Goal: Task Accomplishment & Management: Manage account settings

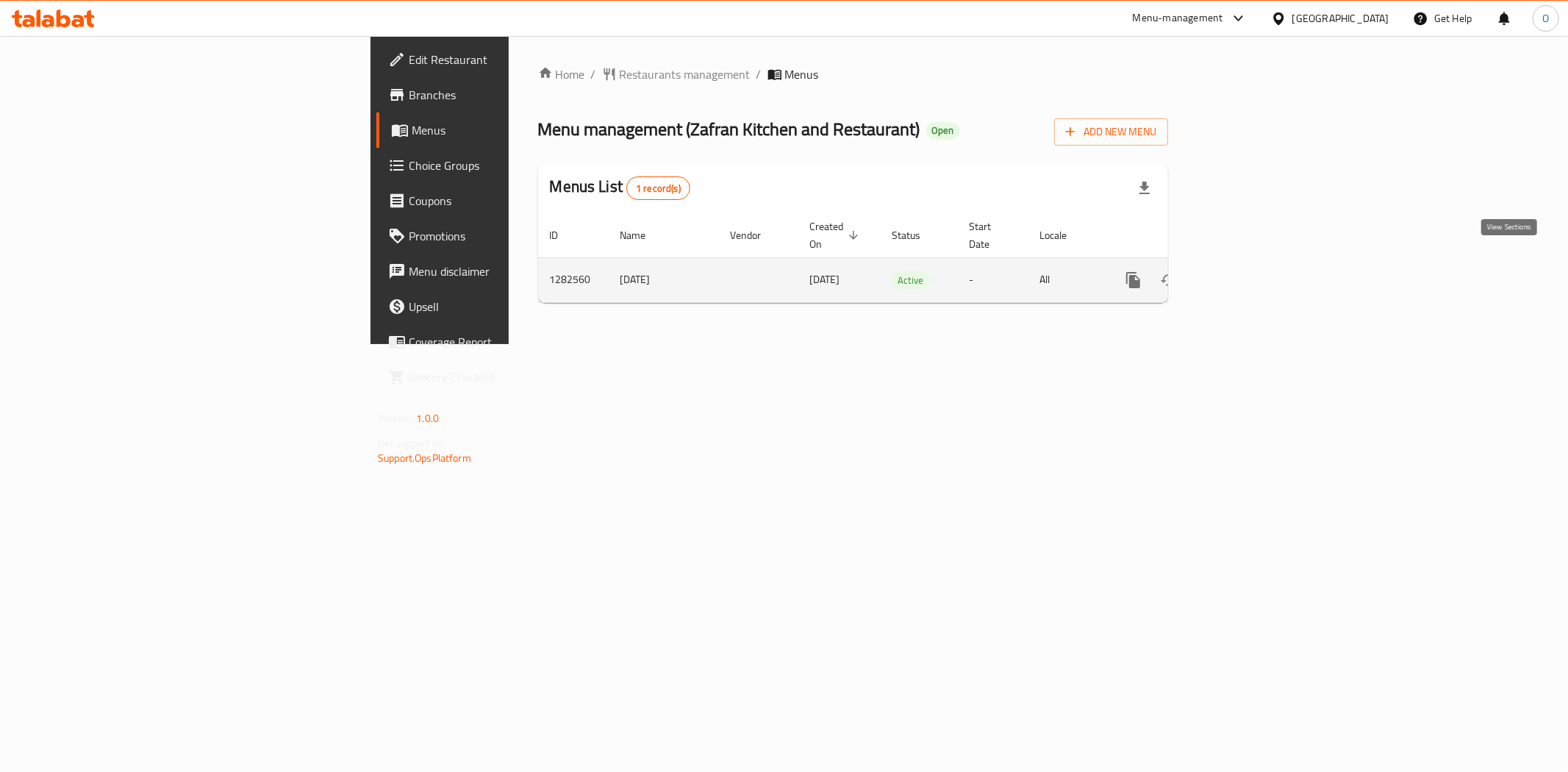
click at [1248, 272] on icon "enhanced table" at bounding box center [1240, 280] width 17 height 17
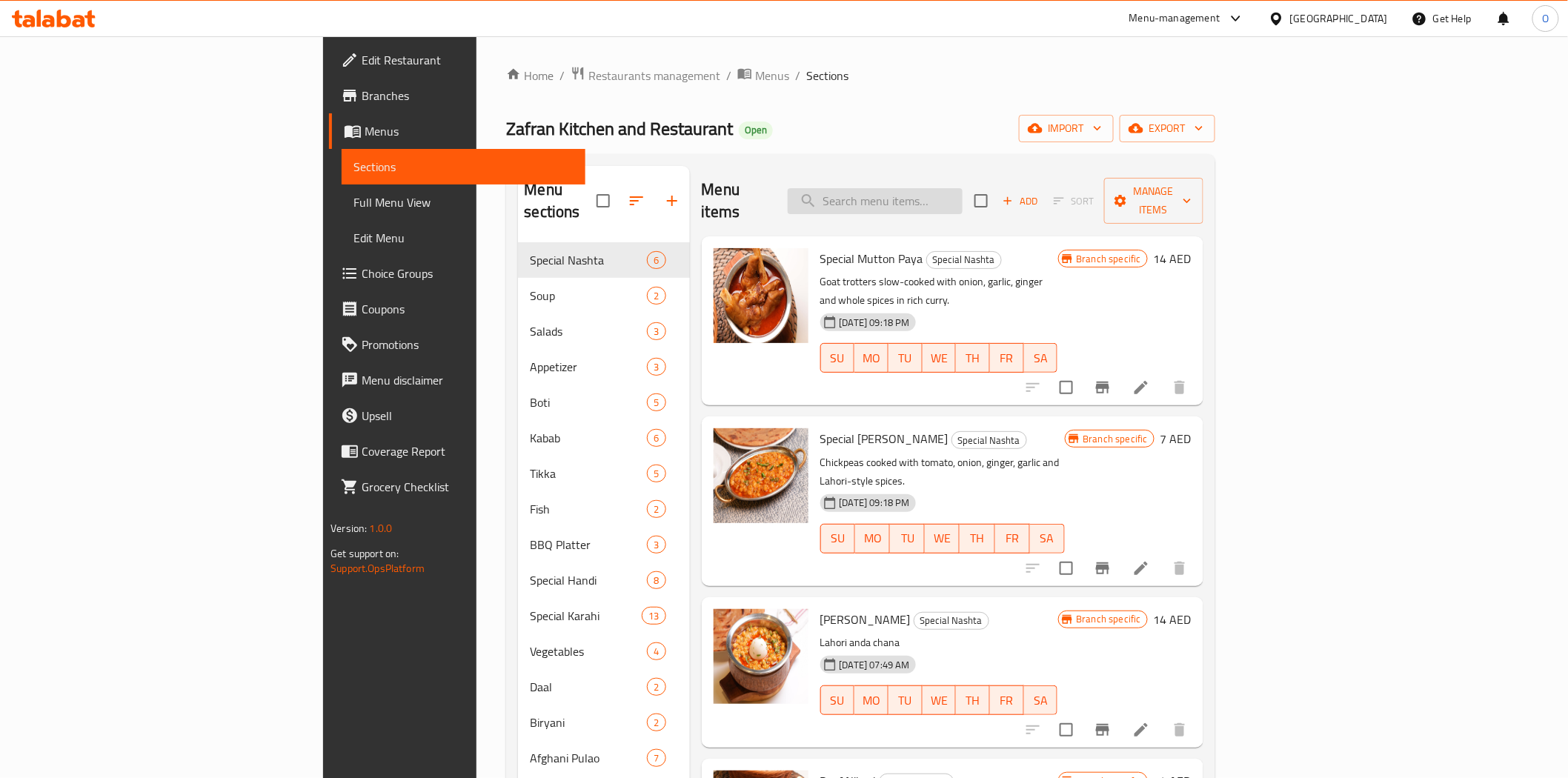
click at [937, 189] on input "search" at bounding box center [875, 201] width 175 height 26
paste input "[DEMOGRAPHIC_DATA]"
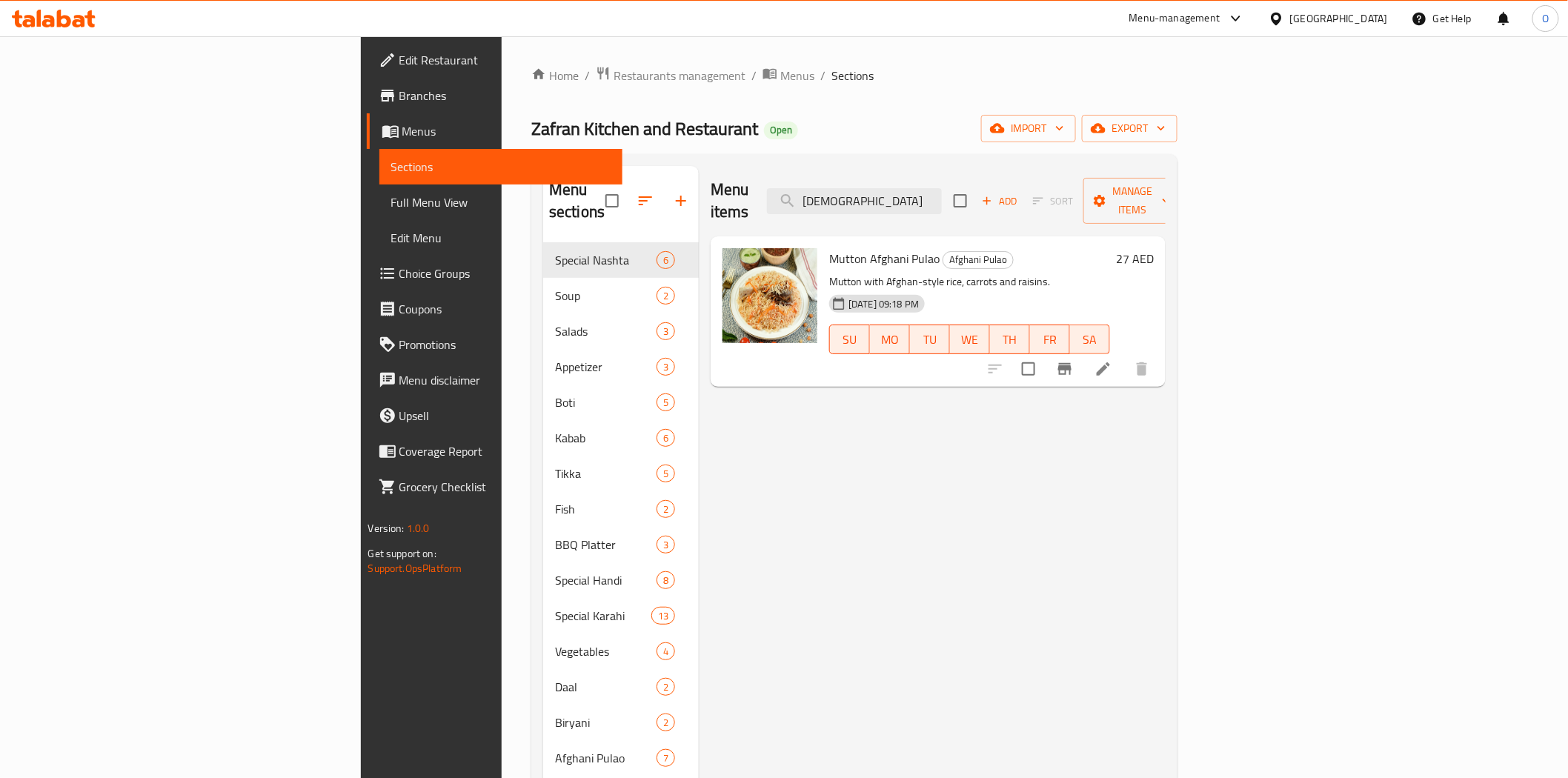
paste input "Grill"
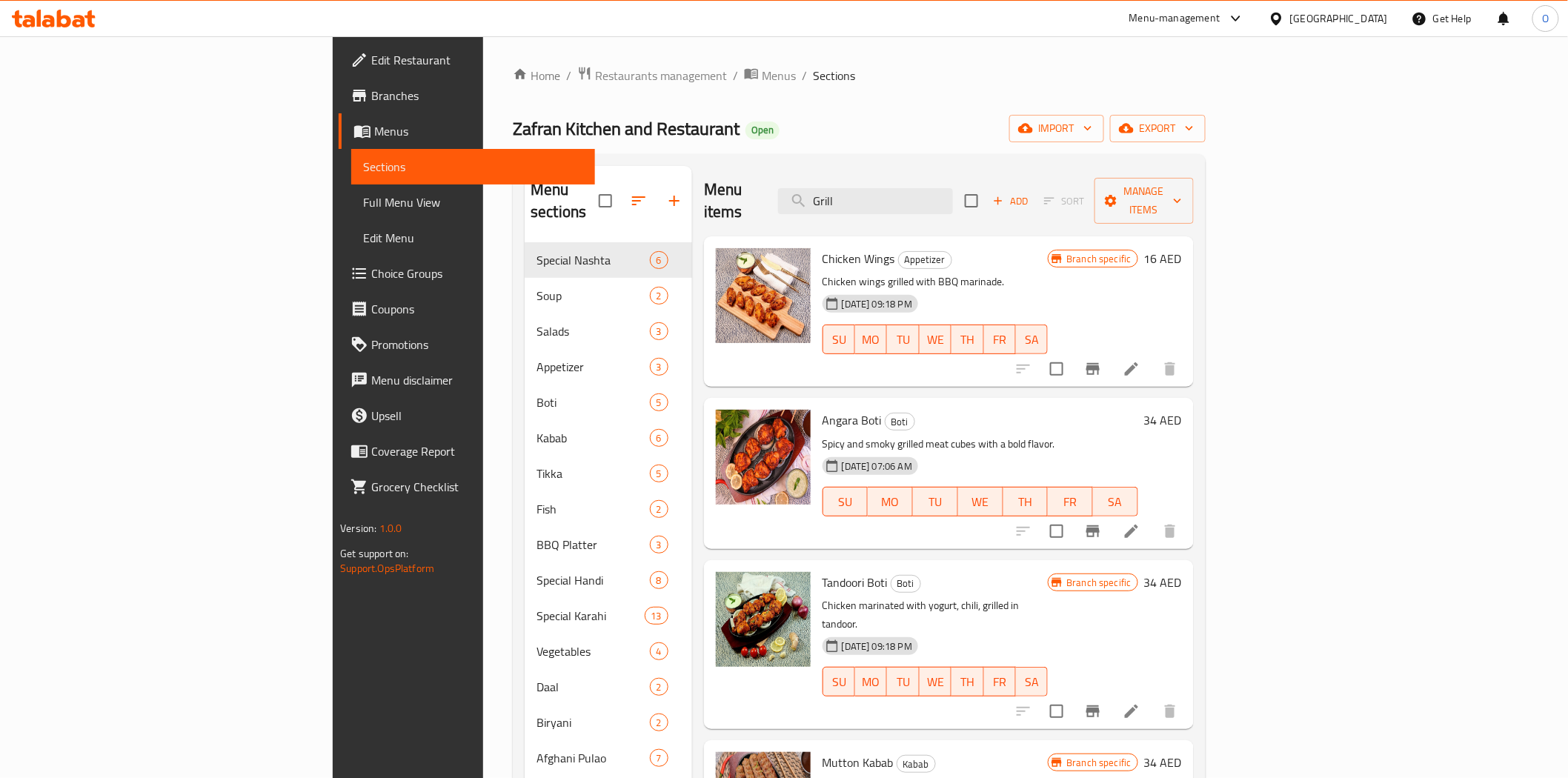
paste input "[DEMOGRAPHIC_DATA]"
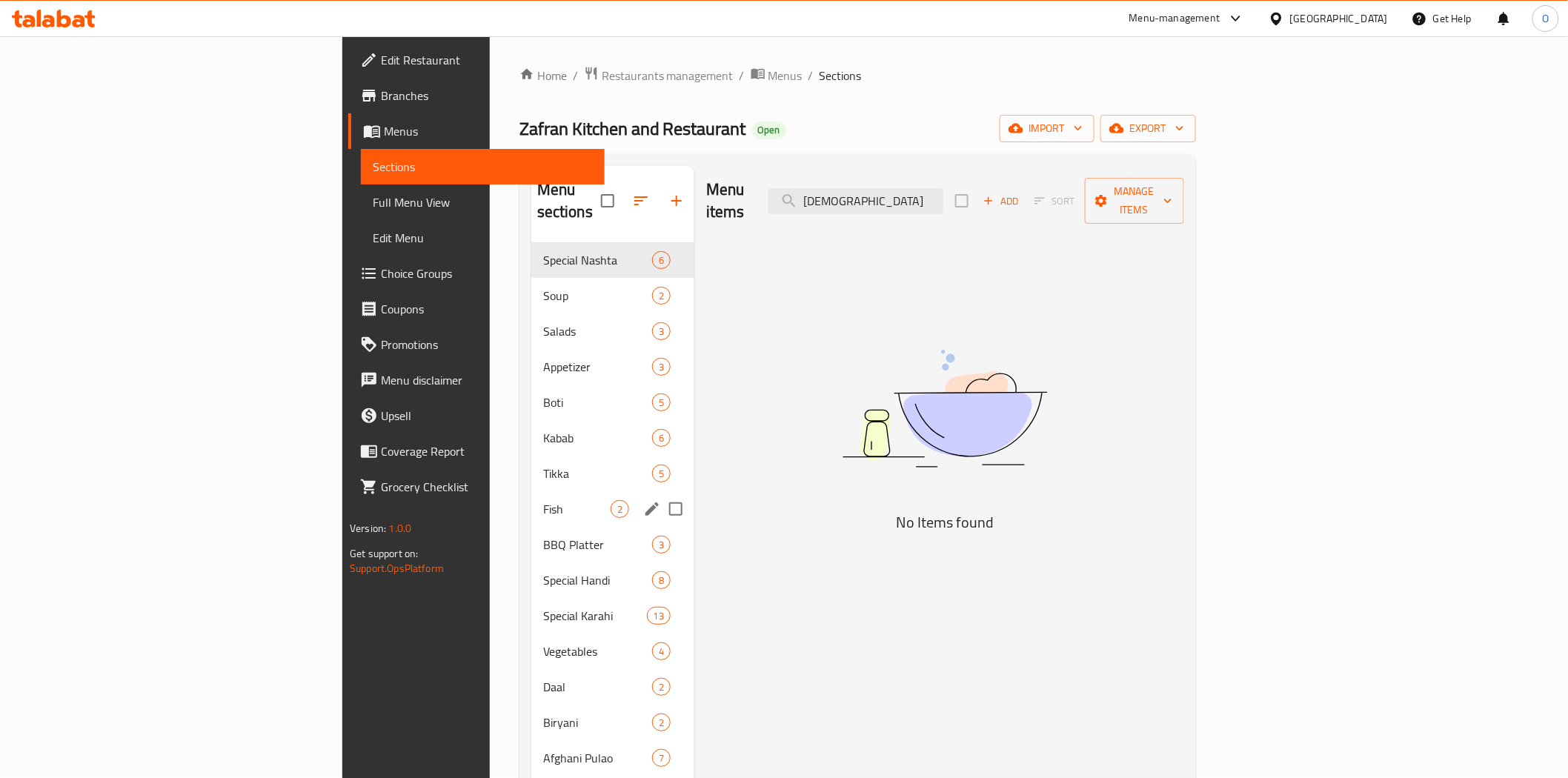
scroll to position [82, 0]
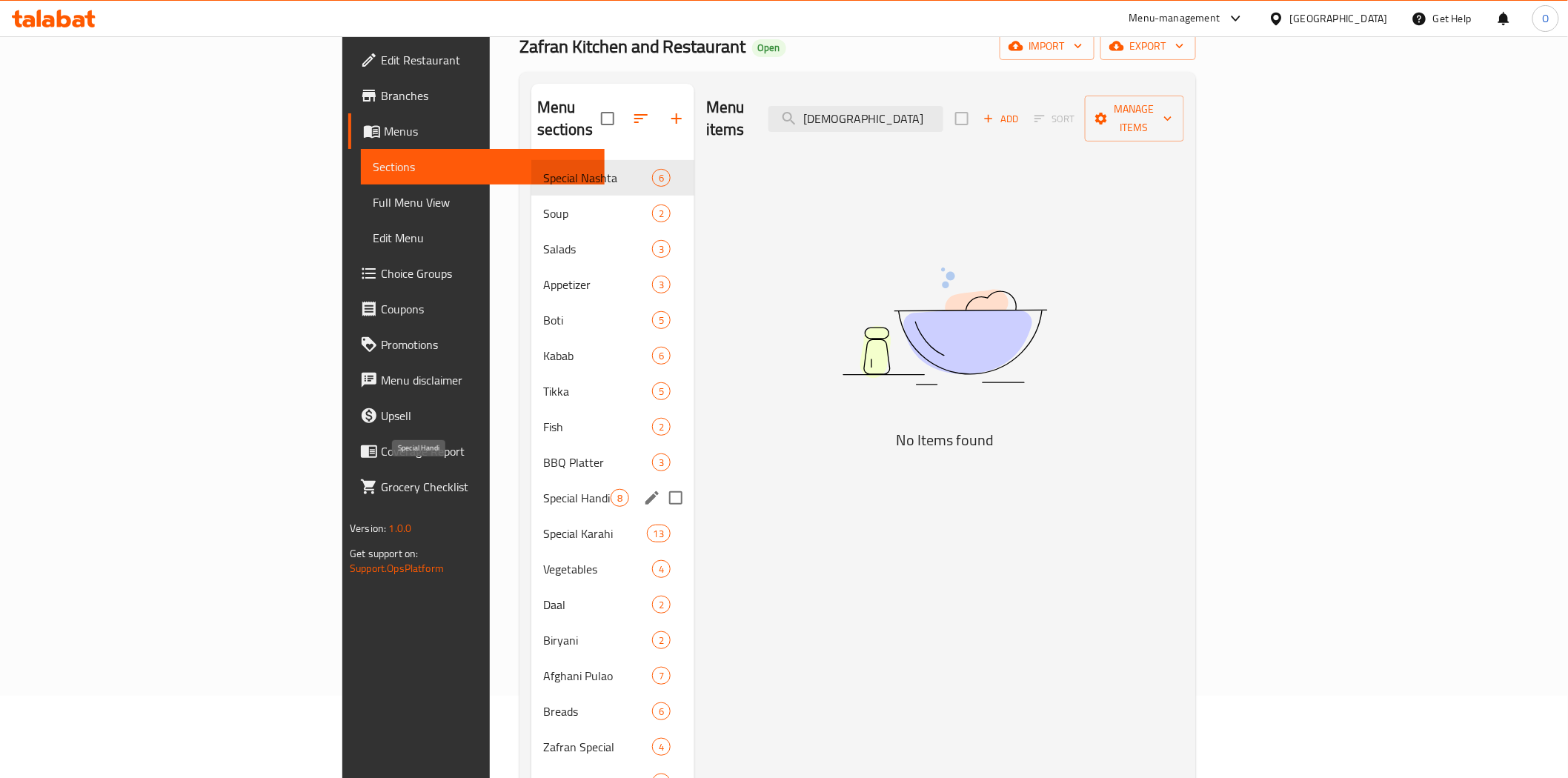
type input "[DEMOGRAPHIC_DATA]"
click at [543, 489] on span "Special Handi" at bounding box center [576, 498] width 68 height 18
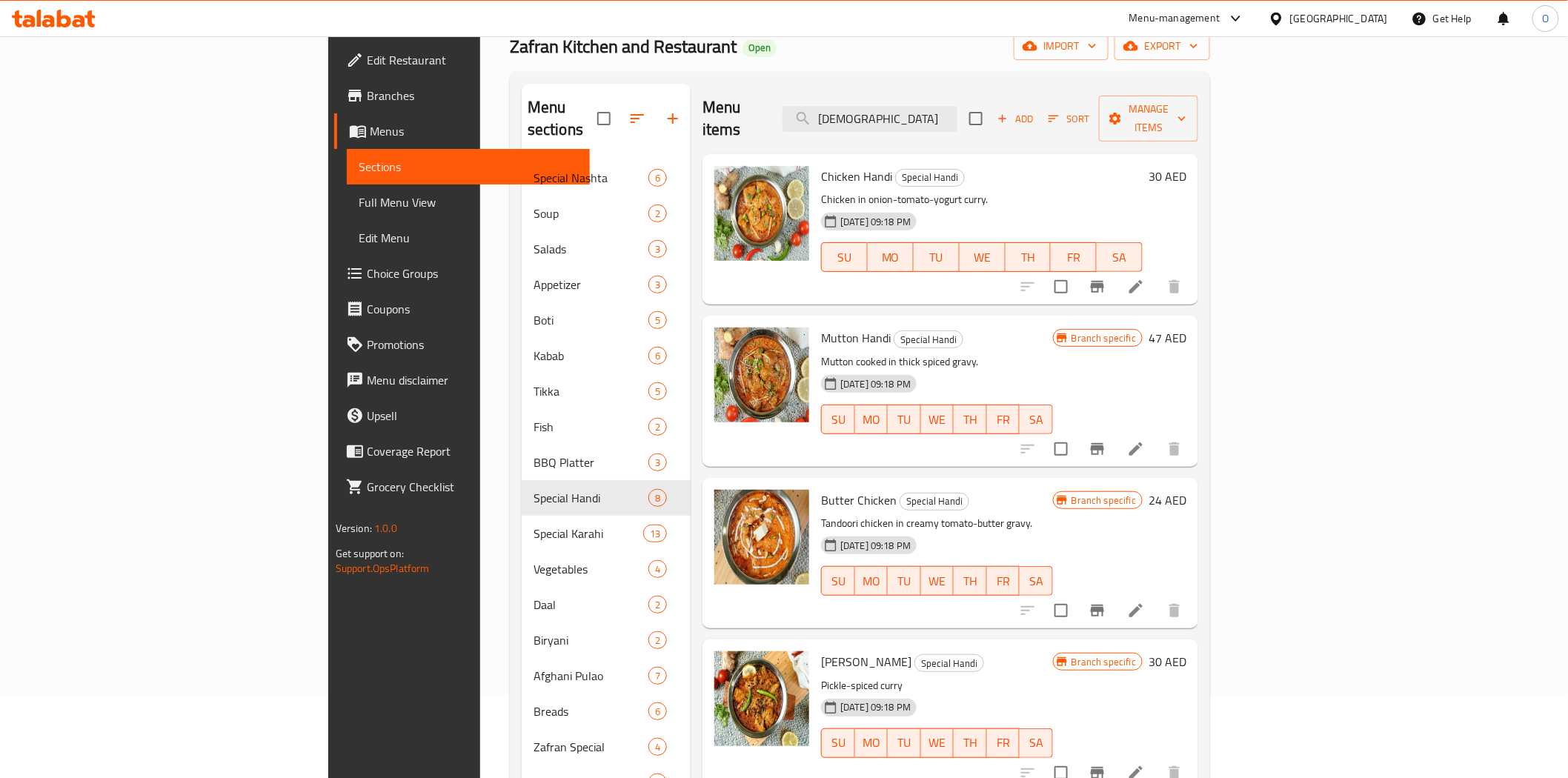
click at [359, 203] on span "Full Menu View" at bounding box center [468, 202] width 219 height 18
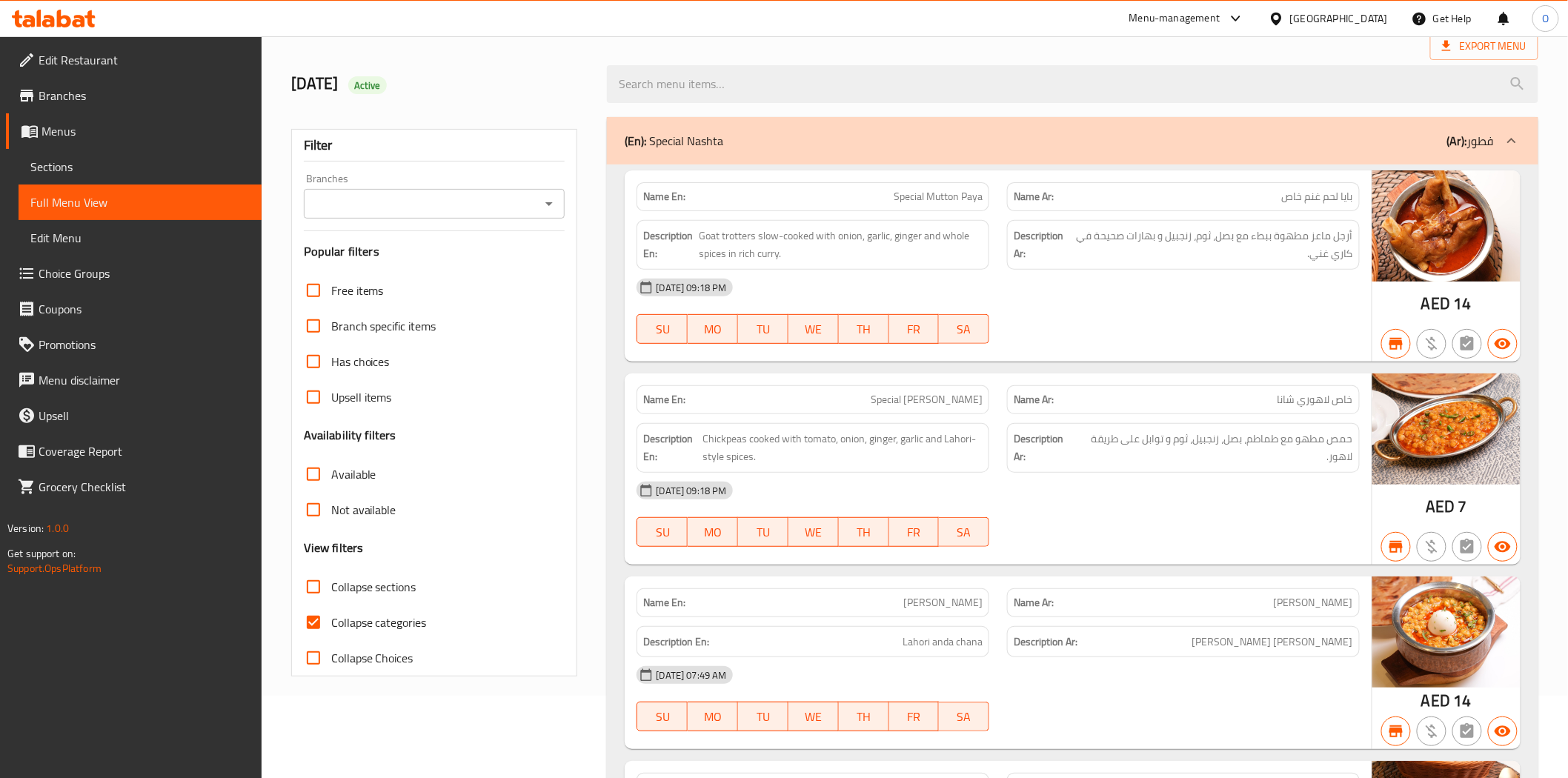
click at [1130, 40] on div "Export Menu" at bounding box center [914, 46] width 1247 height 27
click at [1323, 597] on span "[PERSON_NAME]" at bounding box center [1314, 603] width 80 height 16
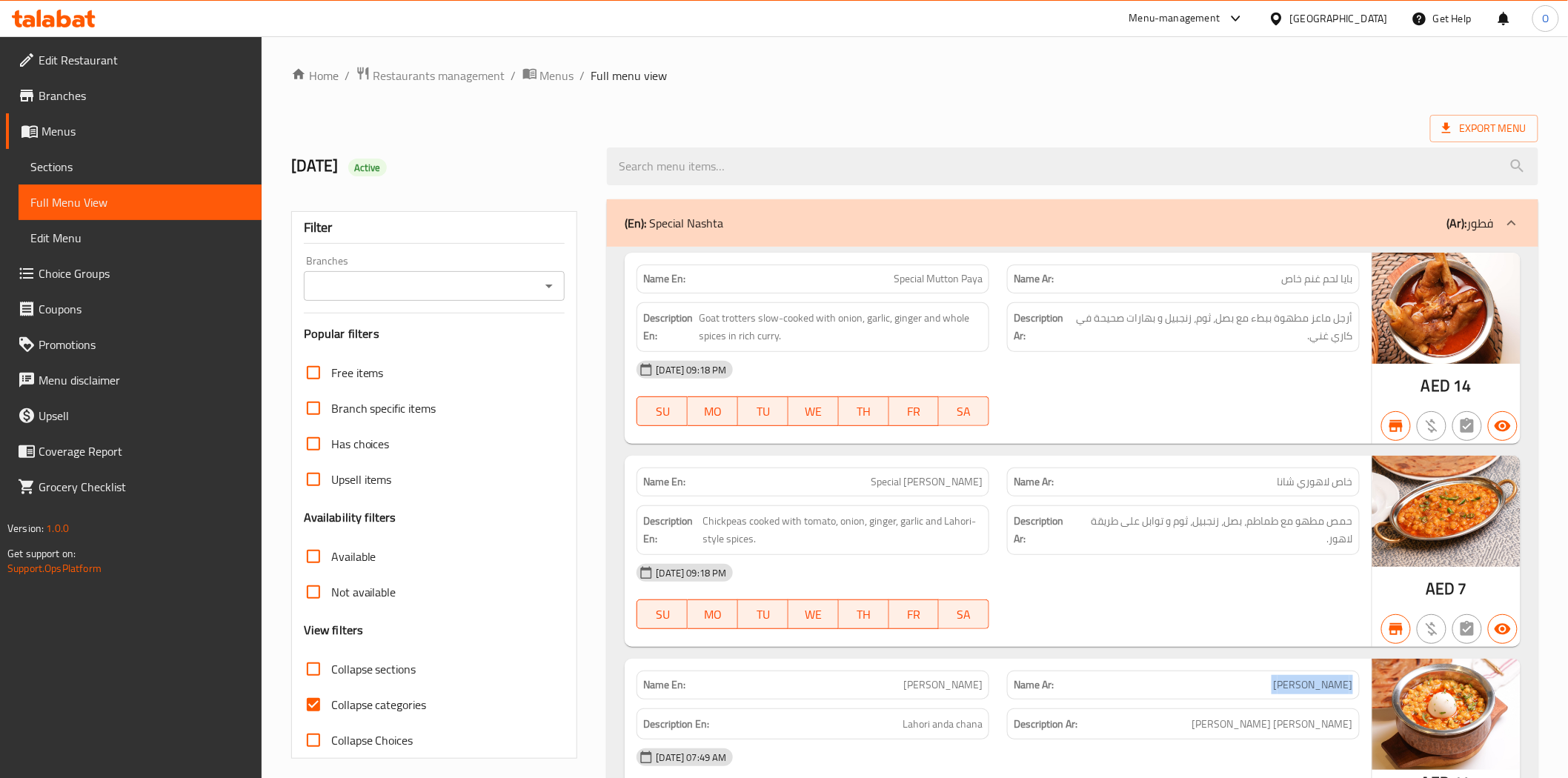
click at [101, 62] on span "Edit Restaurant" at bounding box center [144, 60] width 212 height 18
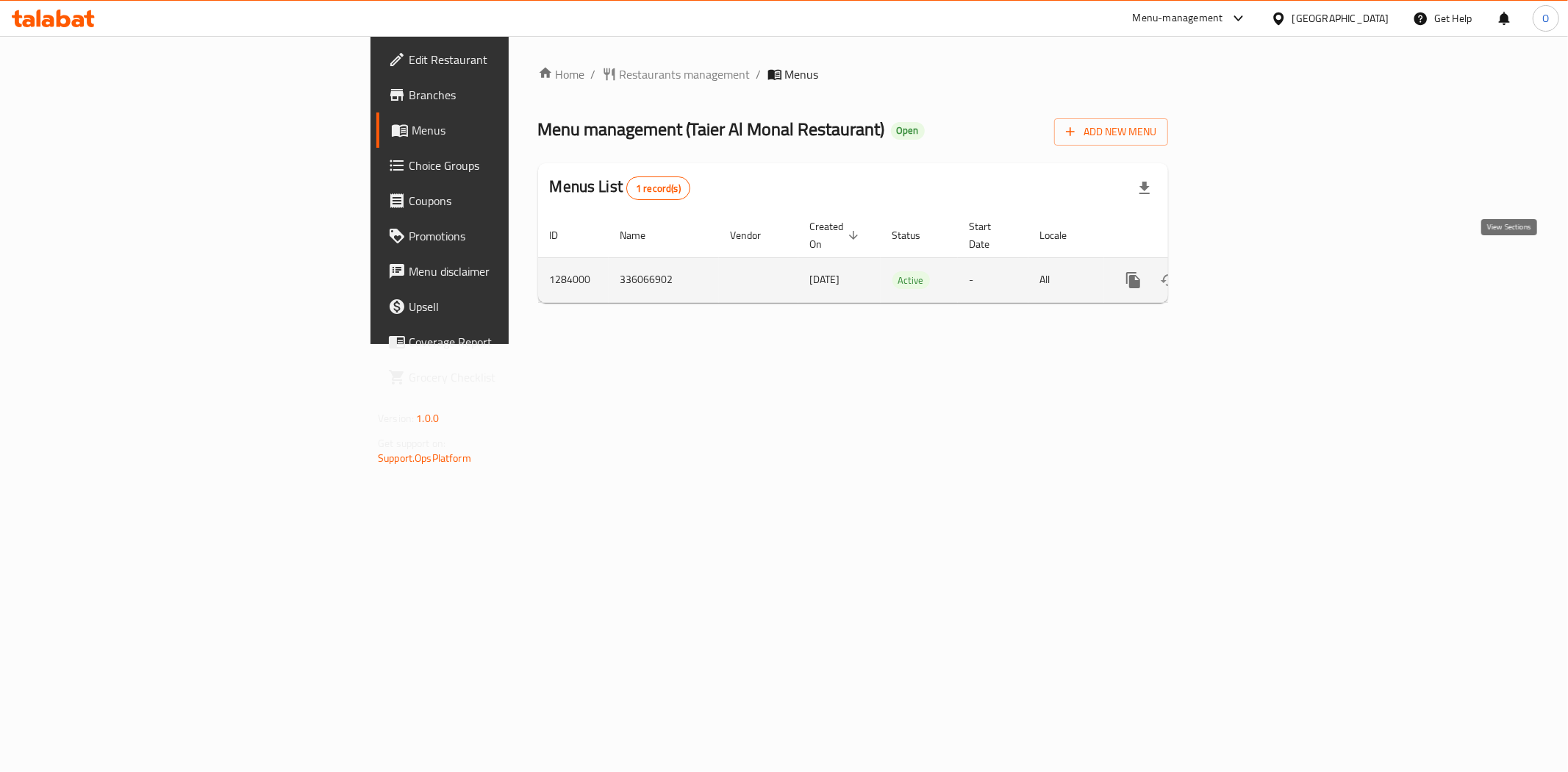
click at [1248, 272] on icon "enhanced table" at bounding box center [1240, 280] width 17 height 17
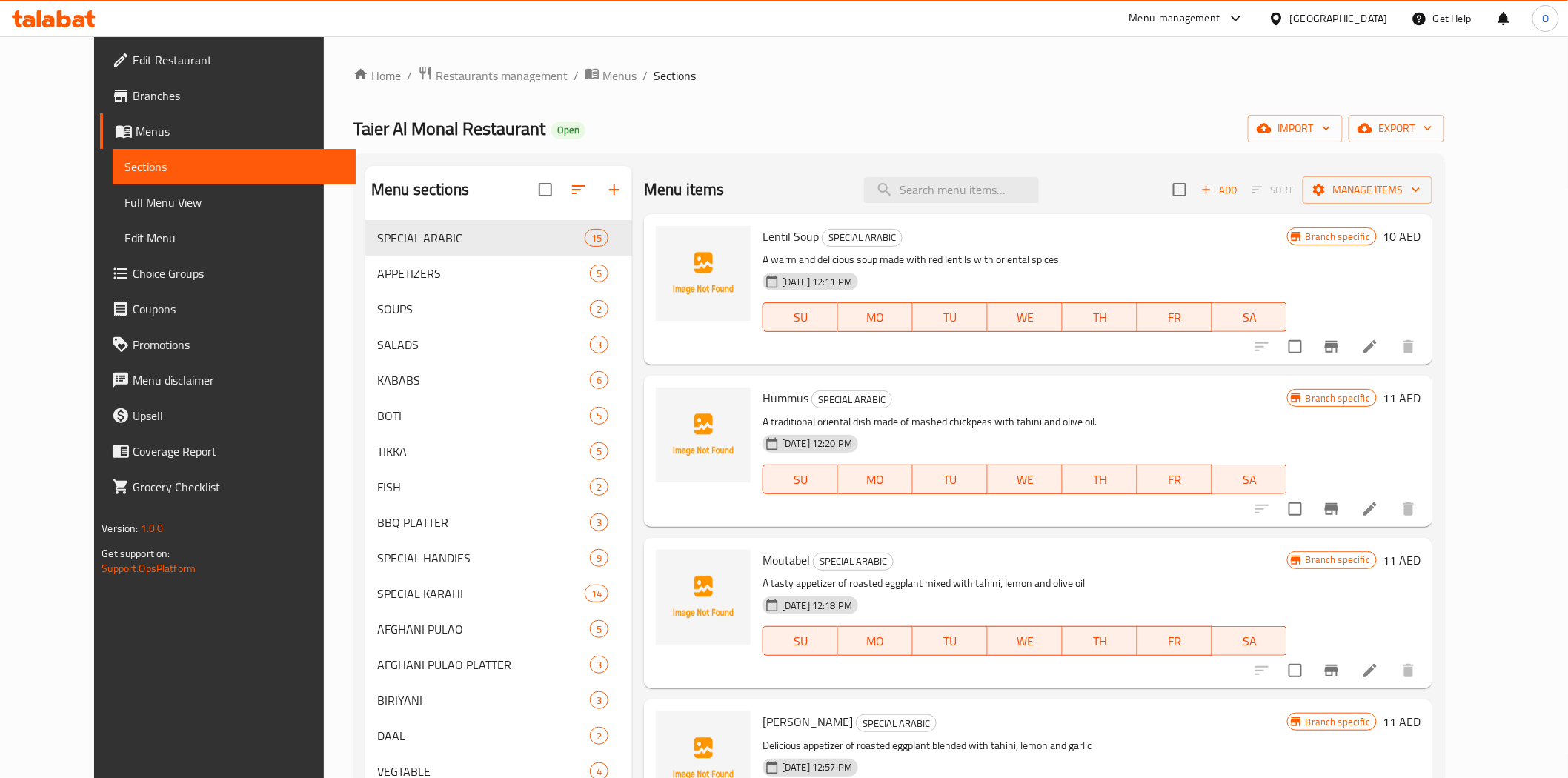
click at [100, 72] on link "Edit Restaurant" at bounding box center [227, 60] width 255 height 36
